Goal: Transaction & Acquisition: Book appointment/travel/reservation

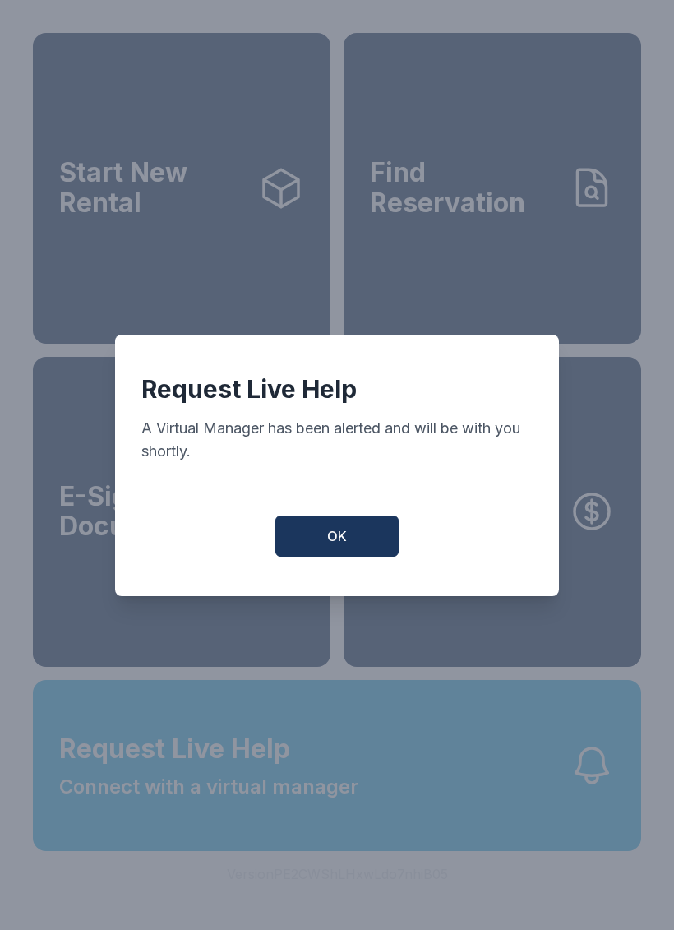
click at [350, 553] on button "OK" at bounding box center [336, 536] width 123 height 41
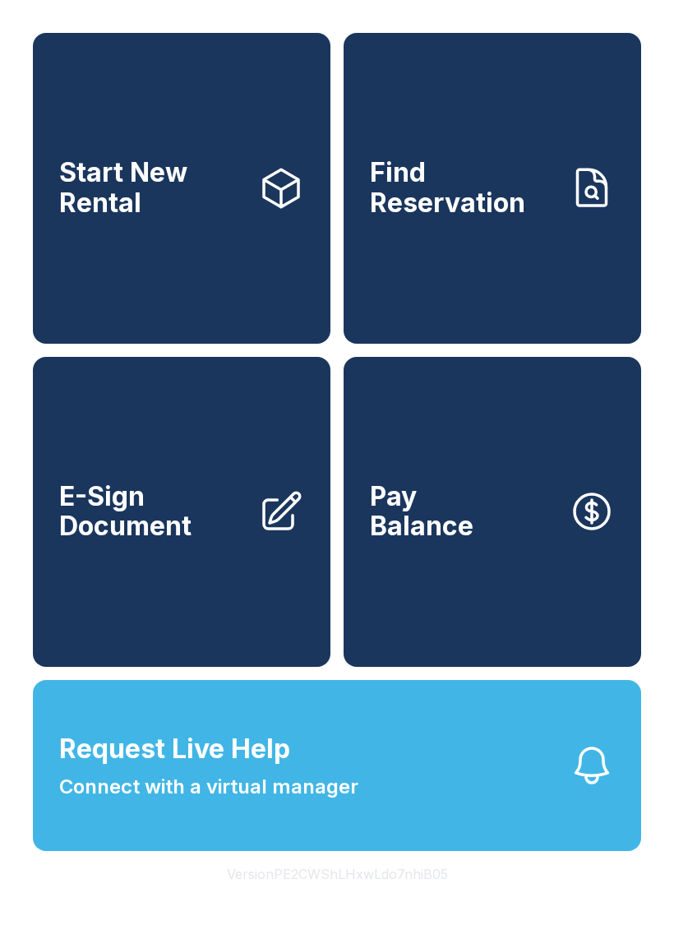
click at [392, 801] on button "Request Live Help Connect with a virtual manager" at bounding box center [337, 765] width 608 height 171
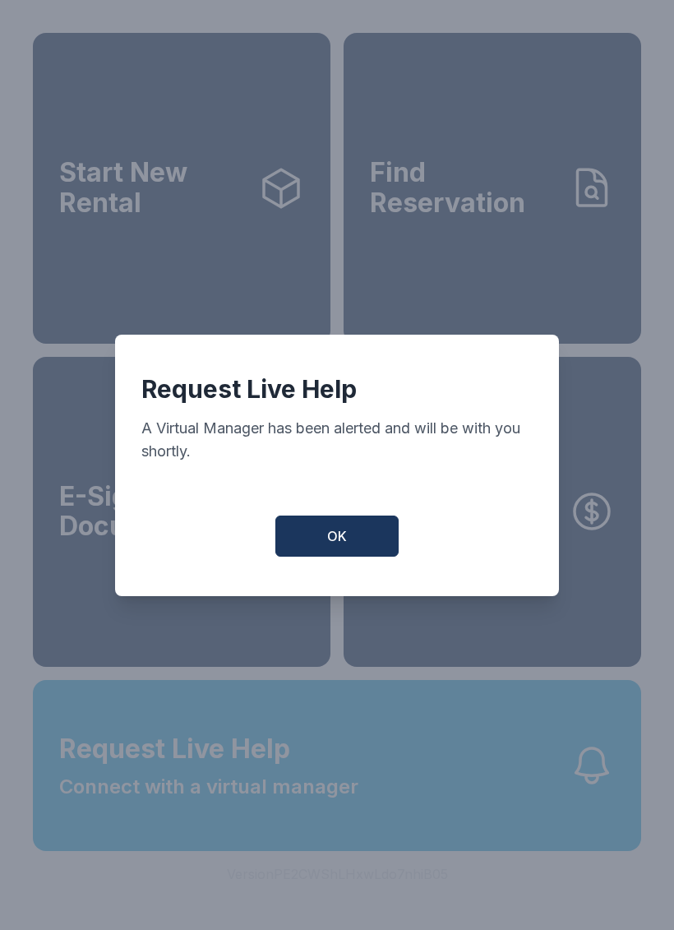
click at [353, 543] on button "OK" at bounding box center [336, 536] width 123 height 41
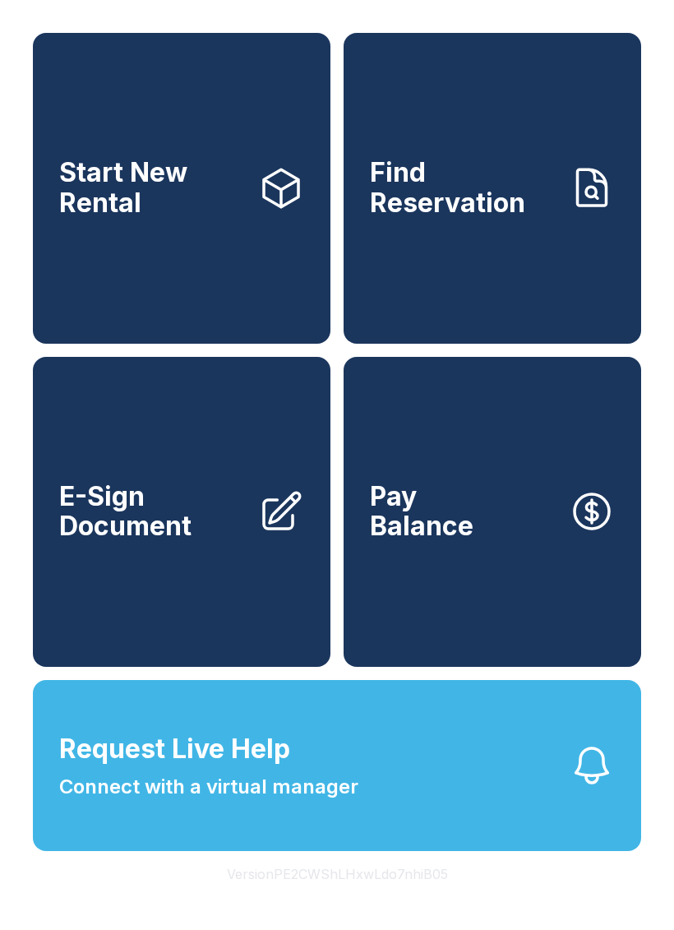
click at [274, 802] on span "Request Live Help Connect with a virtual manager" at bounding box center [208, 765] width 299 height 72
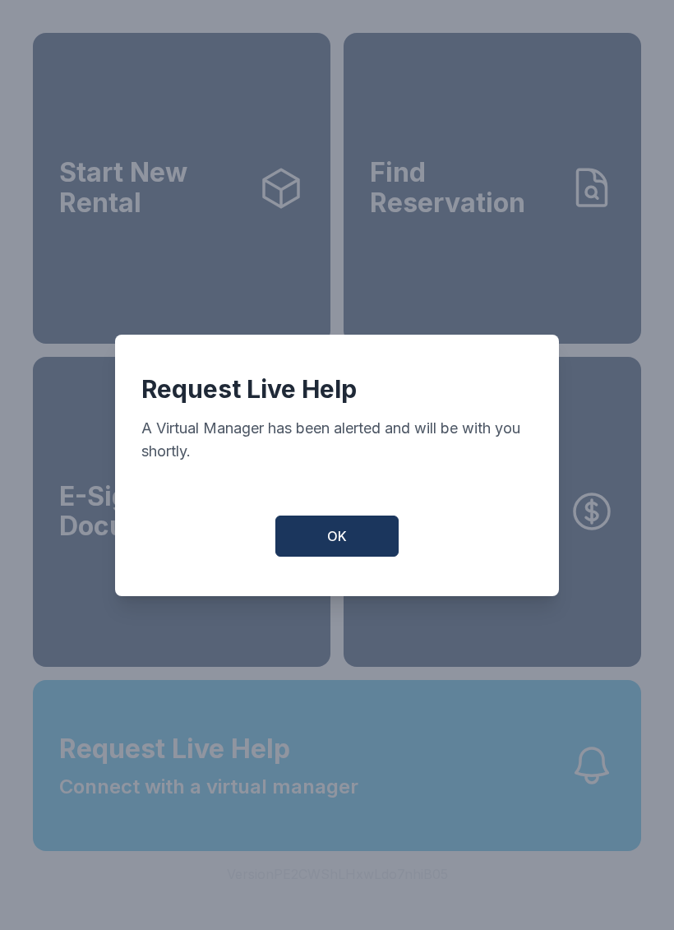
click at [359, 557] on button "OK" at bounding box center [336, 536] width 123 height 41
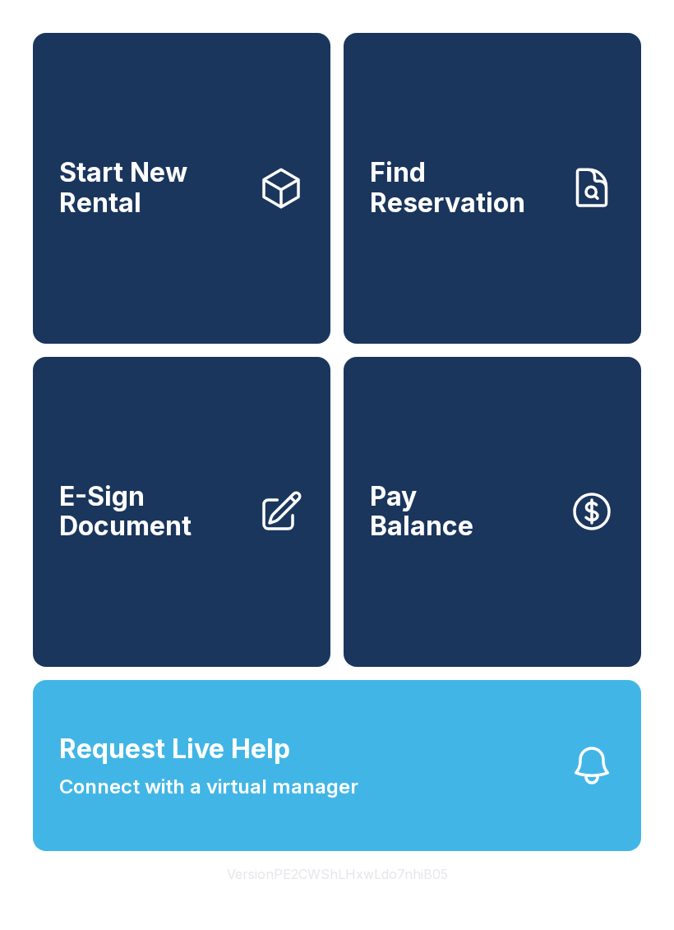
click at [358, 559] on link "Pay Balance" at bounding box center [493, 512] width 298 height 311
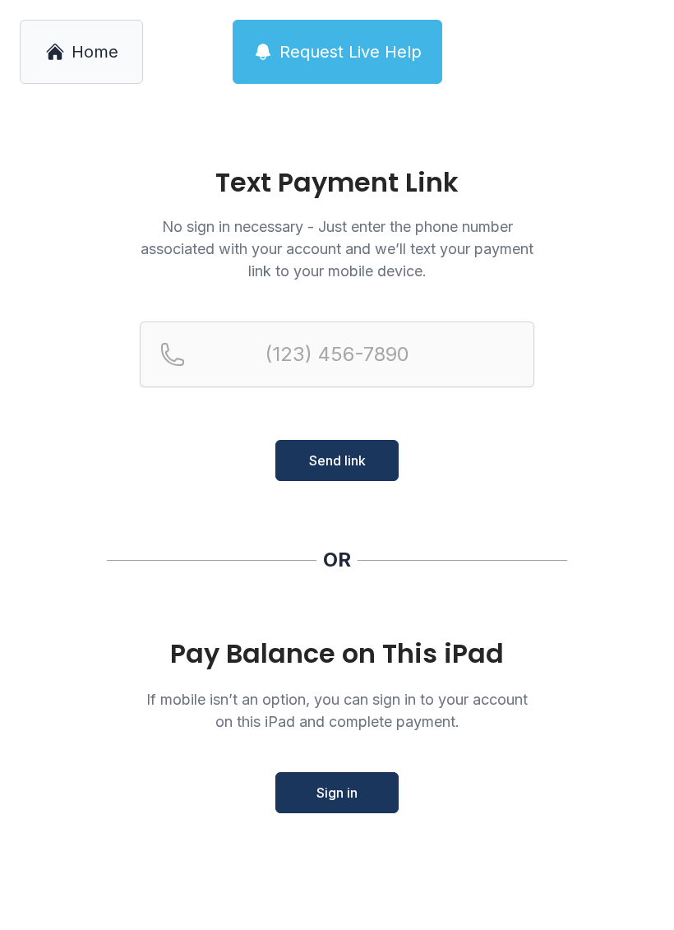
click at [88, 61] on span "Home" at bounding box center [95, 51] width 47 height 23
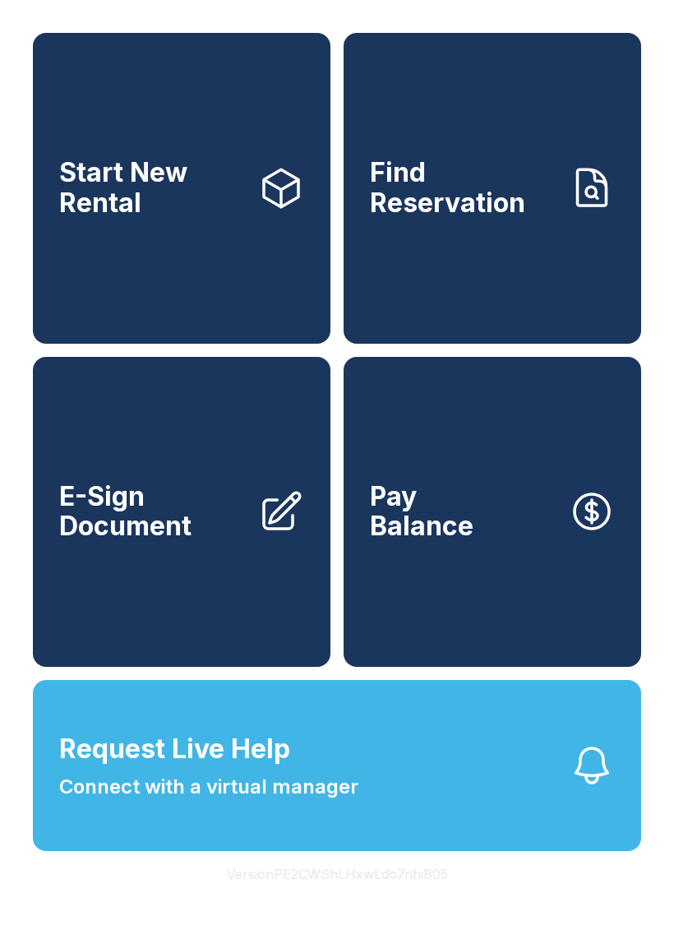
click at [593, 839] on button "Request Live Help Connect with a virtual manager" at bounding box center [337, 765] width 608 height 171
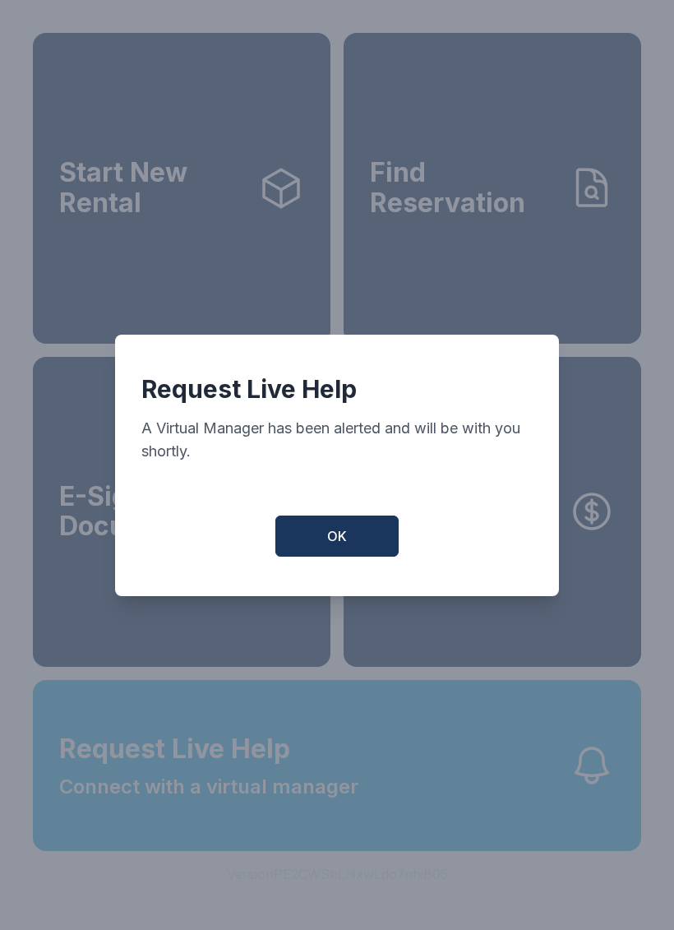
click at [363, 533] on button "OK" at bounding box center [336, 536] width 123 height 41
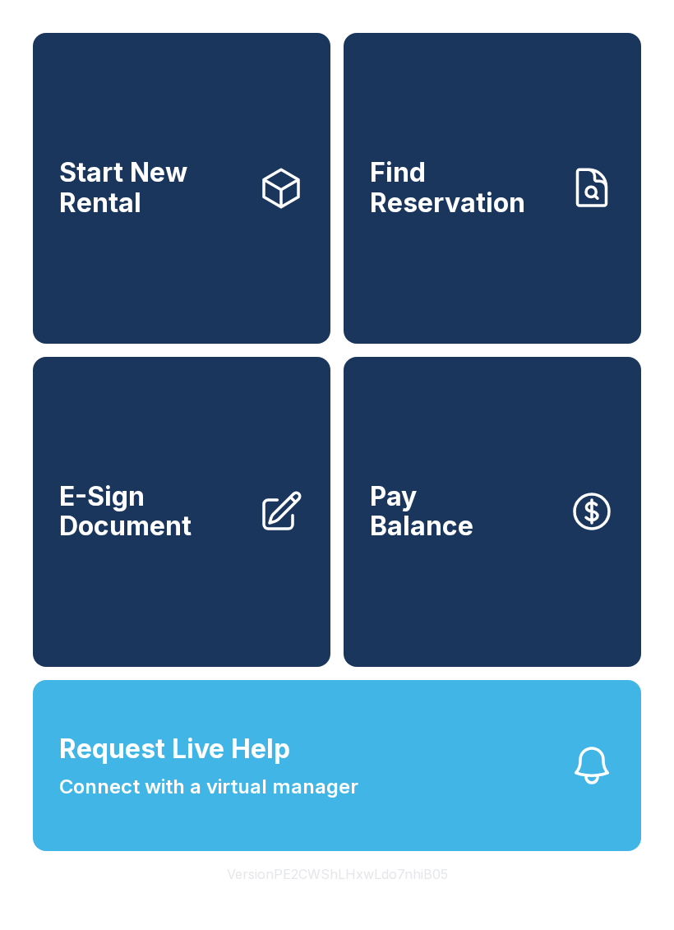
click at [244, 205] on span "Start New Rental" at bounding box center [152, 188] width 186 height 60
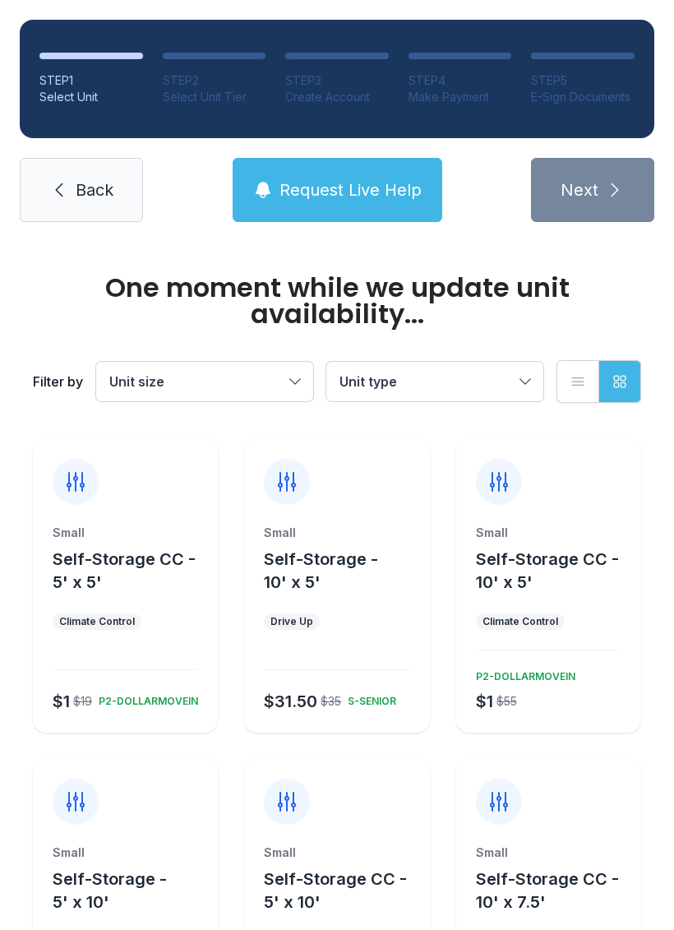
click at [368, 196] on span "Request Live Help" at bounding box center [351, 189] width 142 height 23
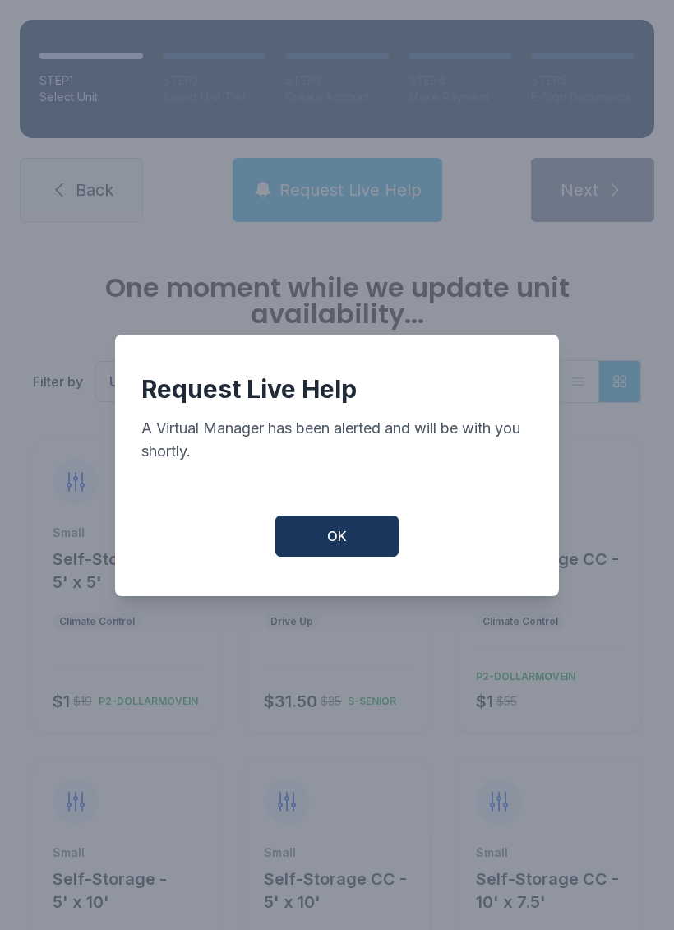
click at [326, 535] on button "OK" at bounding box center [336, 536] width 123 height 41
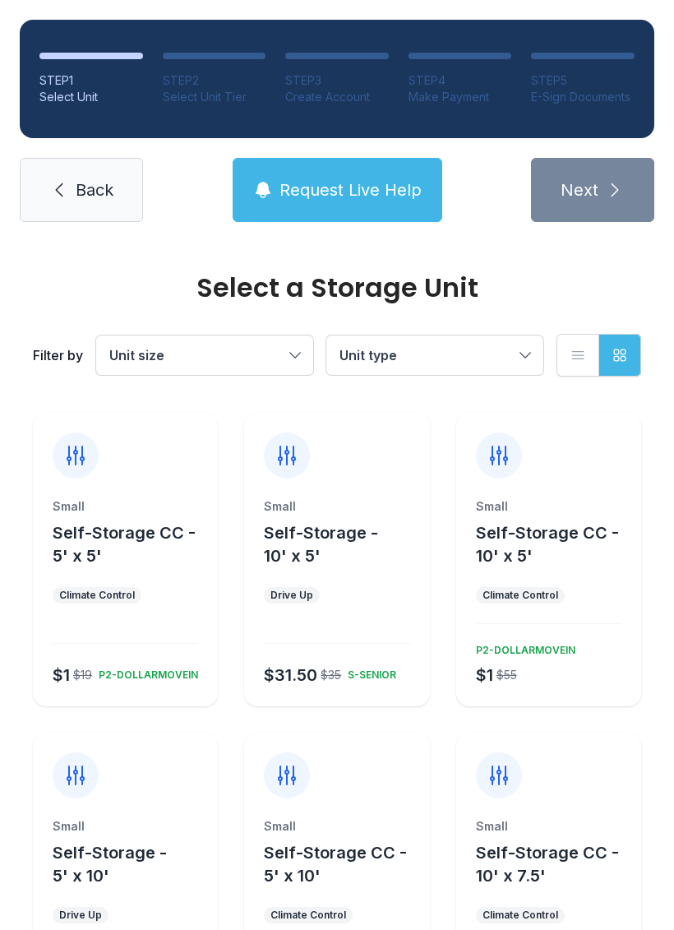
click at [354, 206] on button "Request Live Help" at bounding box center [338, 190] width 210 height 64
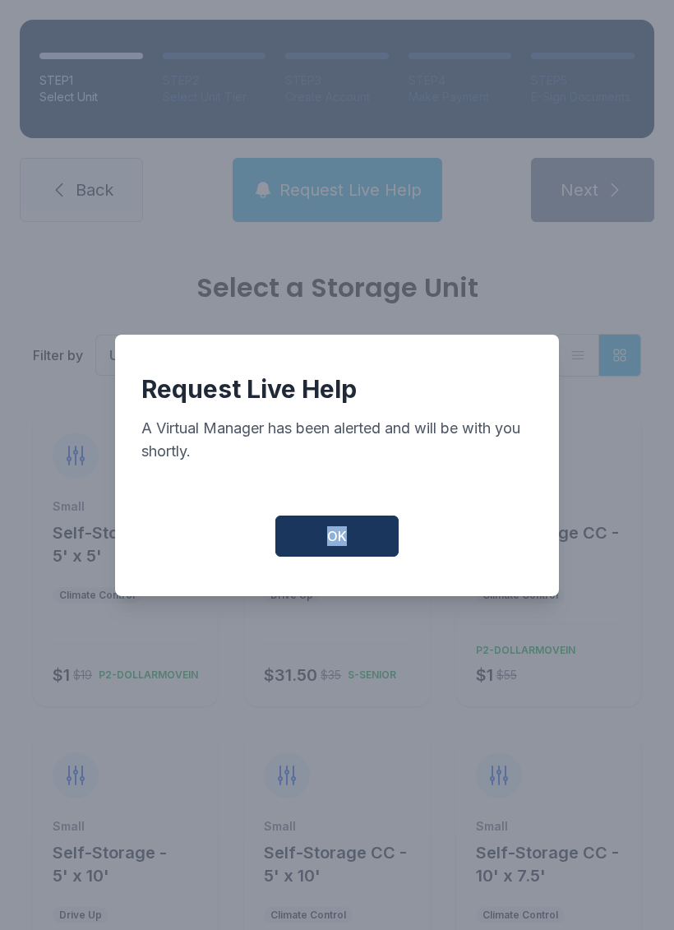
click at [366, 541] on button "OK" at bounding box center [336, 536] width 123 height 41
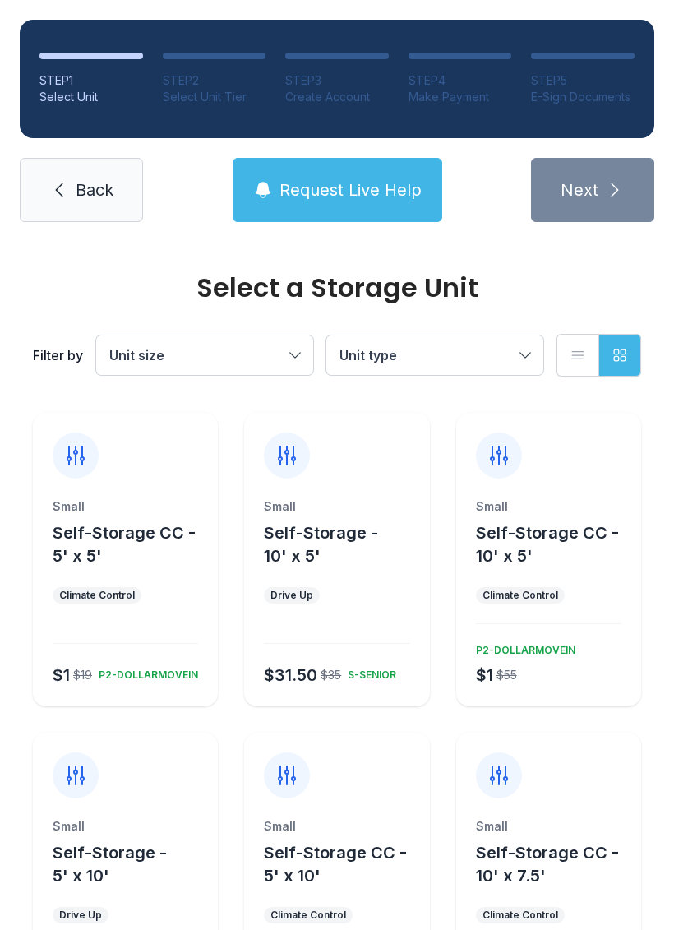
click at [366, 540] on button "OK" at bounding box center [338, 531] width 118 height 39
click at [81, 194] on span "Back" at bounding box center [95, 189] width 38 height 23
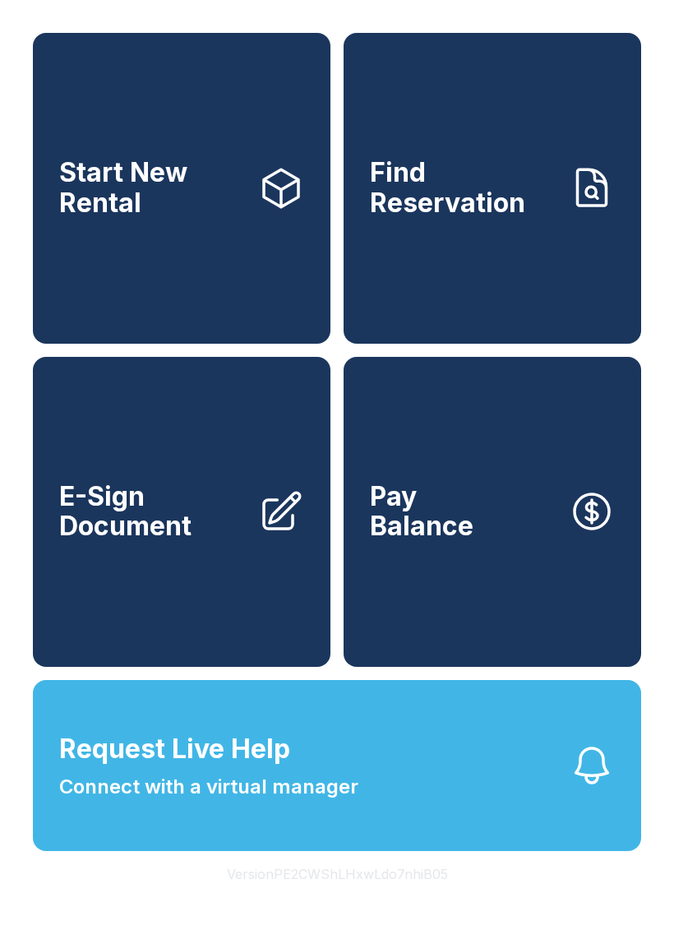
click at [511, 822] on button "Request Live Help Connect with a virtual manager" at bounding box center [337, 765] width 608 height 171
